Goal: Task Accomplishment & Management: Use online tool/utility

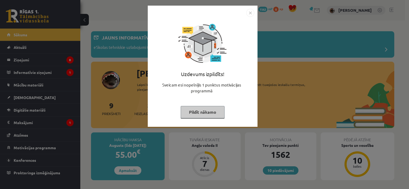
click at [211, 108] on button "Pildīt nākamo" at bounding box center [203, 112] width 44 height 12
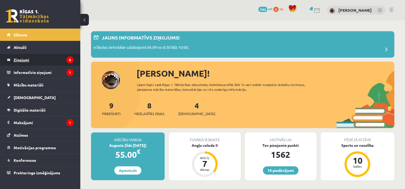
click at [40, 62] on legend "Ziņojumi 8" at bounding box center [44, 60] width 60 height 12
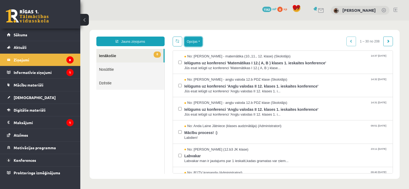
click at [199, 40] on button "Opcijas" at bounding box center [193, 42] width 18 height 10
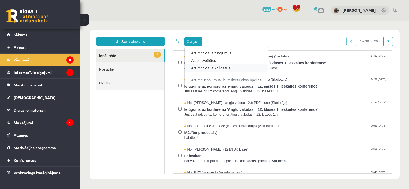
click at [194, 70] on link "Atzīmēt visus kā lasītus" at bounding box center [226, 68] width 70 height 5
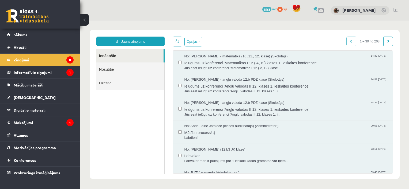
click at [140, 121] on ul "Ienākošie Nosūtītie Dzēstie" at bounding box center [130, 111] width 68 height 125
click at [25, 70] on legend "Informatīvie ziņojumi 1" at bounding box center [44, 72] width 60 height 12
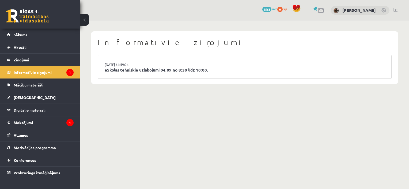
click at [195, 69] on link "eSkolas tehniskie uzlabojumi 04.09 no 8:30 līdz 10:00." at bounding box center [245, 70] width 280 height 6
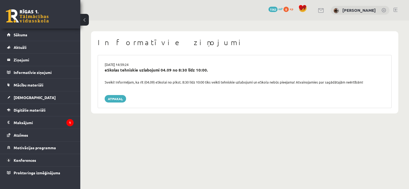
drag, startPoint x: 158, startPoint y: 68, endPoint x: 157, endPoint y: 71, distance: 3.0
click at [158, 69] on div "eSkolas tehniskie uzlabojumi 04.09 no 8:30 līdz 10:00." at bounding box center [245, 70] width 280 height 6
click at [157, 71] on div "eSkolas tehniskie uzlabojumi 04.09 no 8:30 līdz 10:00." at bounding box center [245, 70] width 280 height 6
click at [159, 115] on div "Informatīvie ziņojumi 03.09.2025 14:59:24 eSkolas tehniskie uzlabojumi 04.09 no…" at bounding box center [244, 73] width 329 height 104
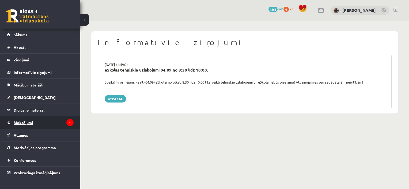
click at [19, 121] on legend "Maksājumi 1" at bounding box center [44, 123] width 60 height 12
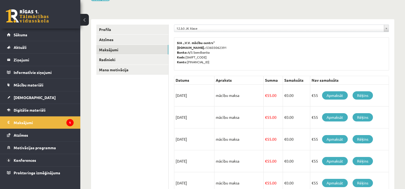
scroll to position [42, 0]
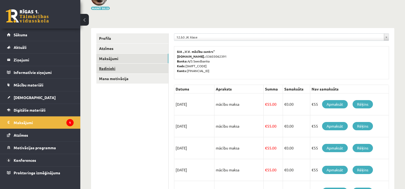
click at [107, 65] on link "Radinieki" at bounding box center [132, 69] width 72 height 10
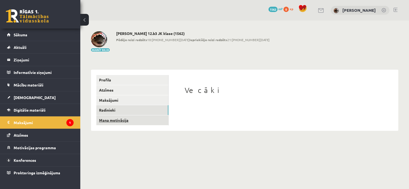
click at [122, 123] on link "Mana motivācija" at bounding box center [132, 121] width 72 height 10
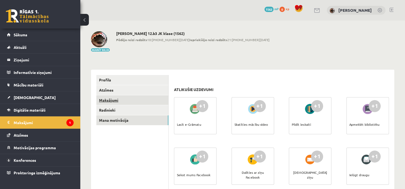
click at [110, 99] on link "Maksājumi" at bounding box center [132, 101] width 72 height 10
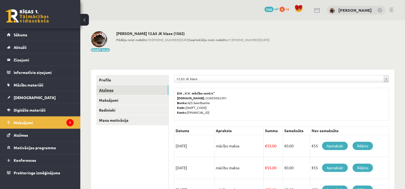
click at [113, 89] on link "Atzīmes" at bounding box center [132, 90] width 72 height 10
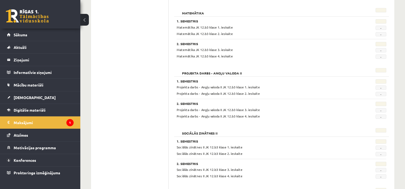
scroll to position [187, 0]
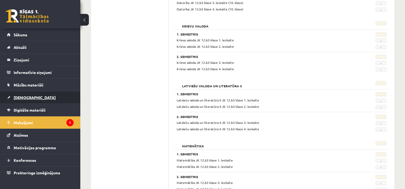
click at [27, 100] on link "[DEMOGRAPHIC_DATA]" at bounding box center [40, 98] width 67 height 12
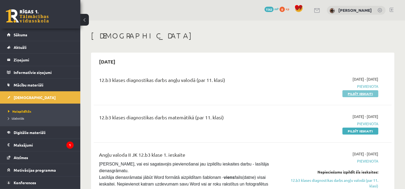
click at [361, 93] on link "Pildīt ieskaiti" at bounding box center [360, 93] width 36 height 7
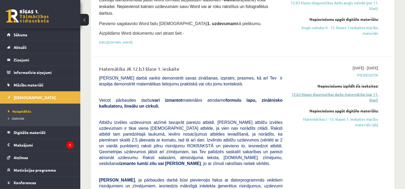
scroll to position [187, 0]
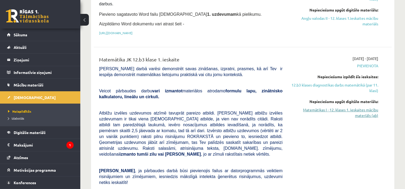
click at [344, 107] on link "Matemātikas I - 12. klases 1. ieskaites mācību materiāls (ab)" at bounding box center [334, 112] width 88 height 11
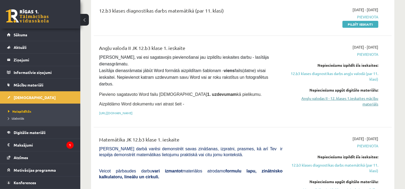
scroll to position [134, 0]
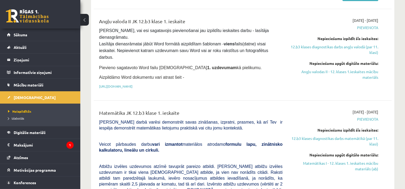
drag, startPoint x: 325, startPoint y: 73, endPoint x: 232, endPoint y: 14, distance: 109.7
click at [325, 73] on link "Angļu valodas II - 12. klases 1.ieskaites mācību materiāls" at bounding box center [334, 74] width 88 height 11
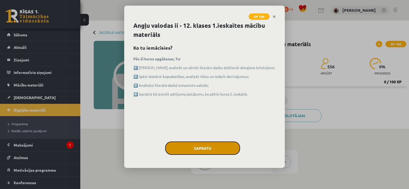
click at [183, 146] on button "Sapratu" at bounding box center [202, 148] width 75 height 13
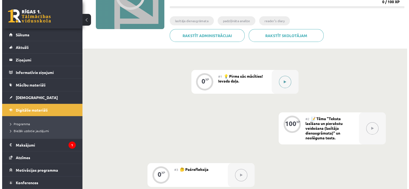
scroll to position [107, 0]
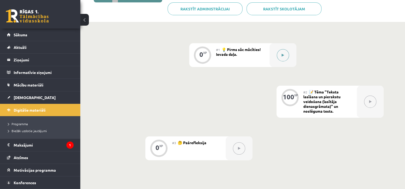
click at [280, 59] on button at bounding box center [283, 55] width 12 height 12
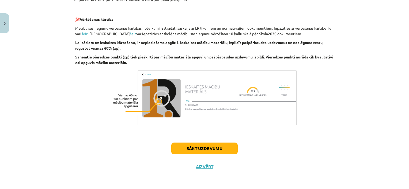
scroll to position [374, 0]
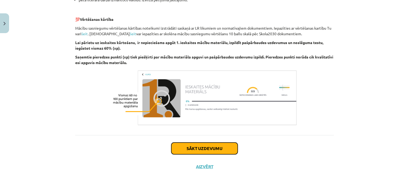
click at [180, 144] on button "Sākt uzdevumu" at bounding box center [204, 149] width 66 height 12
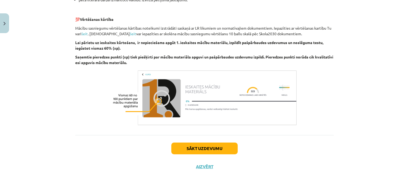
scroll to position [13, 0]
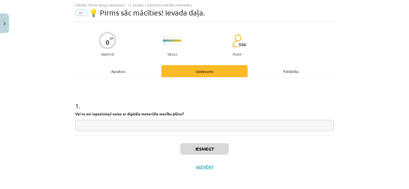
click at [174, 126] on input "text" at bounding box center [204, 125] width 258 height 11
type input "*"
click at [214, 144] on button "Iesniegt" at bounding box center [204, 149] width 49 height 12
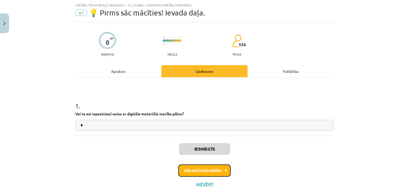
click at [214, 169] on button "Nākamā nodarbība" at bounding box center [204, 171] width 52 height 12
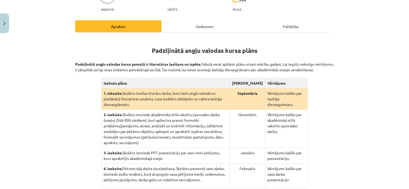
scroll to position [94, 0]
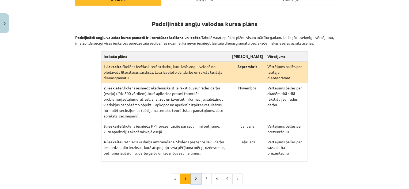
click at [197, 174] on button "2" at bounding box center [196, 179] width 11 height 11
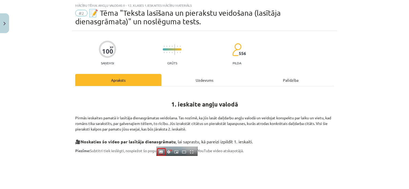
scroll to position [0, 0]
